Goal: Task Accomplishment & Management: Manage account settings

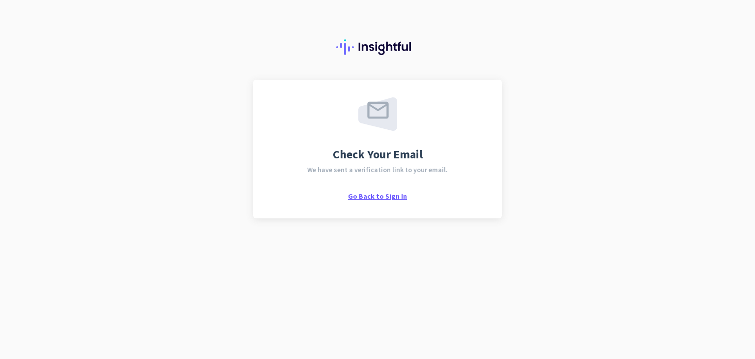
click at [400, 197] on span "Go Back to Sign In" at bounding box center [377, 196] width 59 height 9
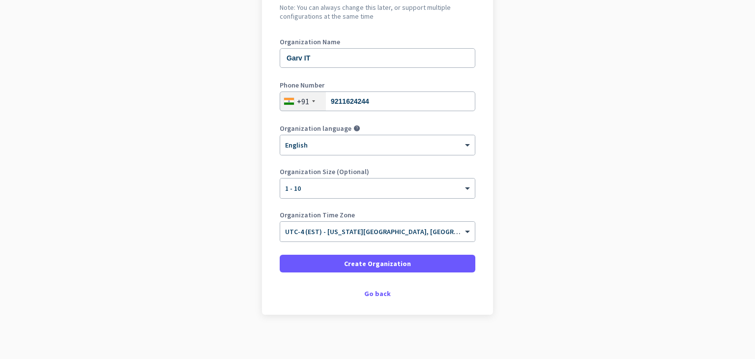
scroll to position [117, 0]
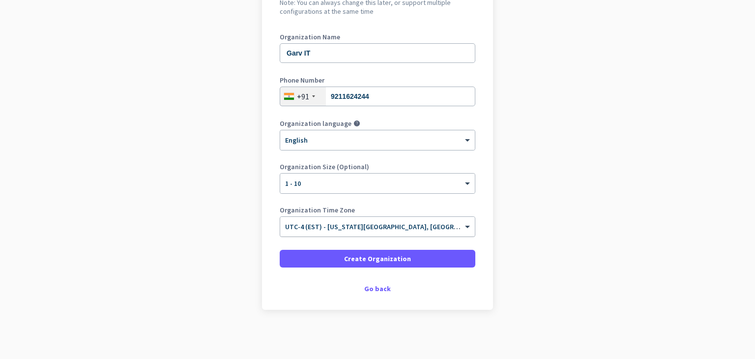
click at [415, 230] on span "UTC-4 (EST) - [US_STATE][GEOGRAPHIC_DATA], [GEOGRAPHIC_DATA], [GEOGRAPHIC_DATA]…" at bounding box center [456, 226] width 342 height 9
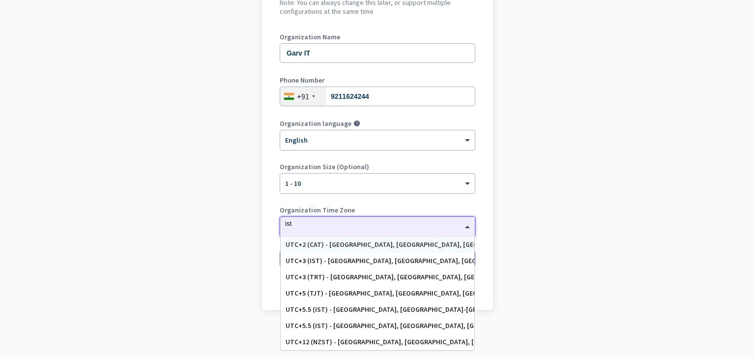
scroll to position [0, 0]
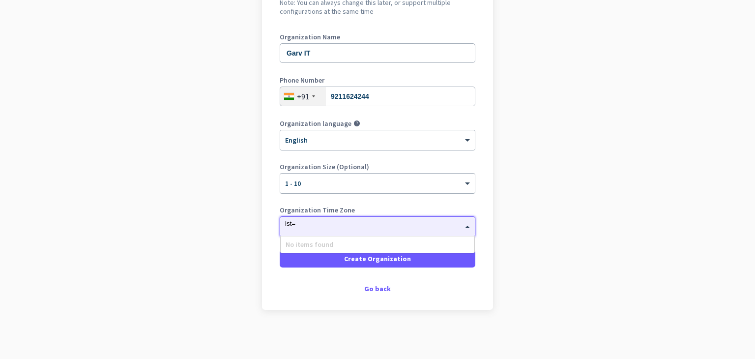
type input "ist"
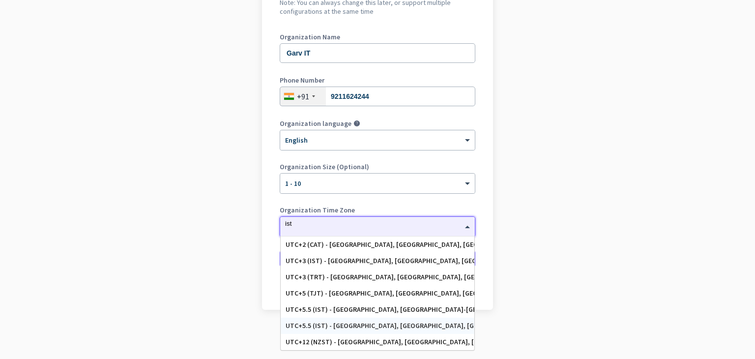
click at [409, 328] on div "UTC+5.5 (IST) - [GEOGRAPHIC_DATA], [GEOGRAPHIC_DATA], [GEOGRAPHIC_DATA], [GEOGR…" at bounding box center [378, 326] width 184 height 8
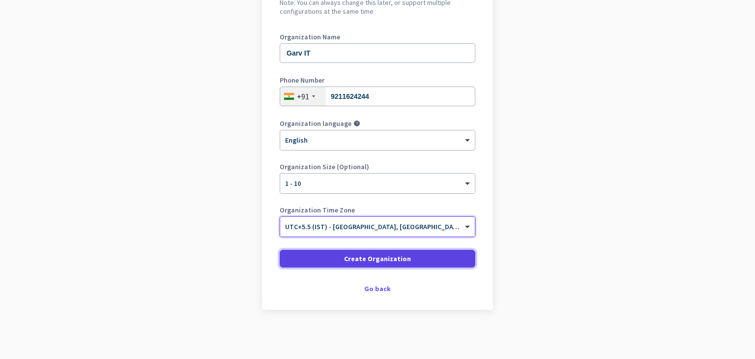
click at [421, 257] on span at bounding box center [378, 259] width 196 height 24
